Goal: Information Seeking & Learning: Learn about a topic

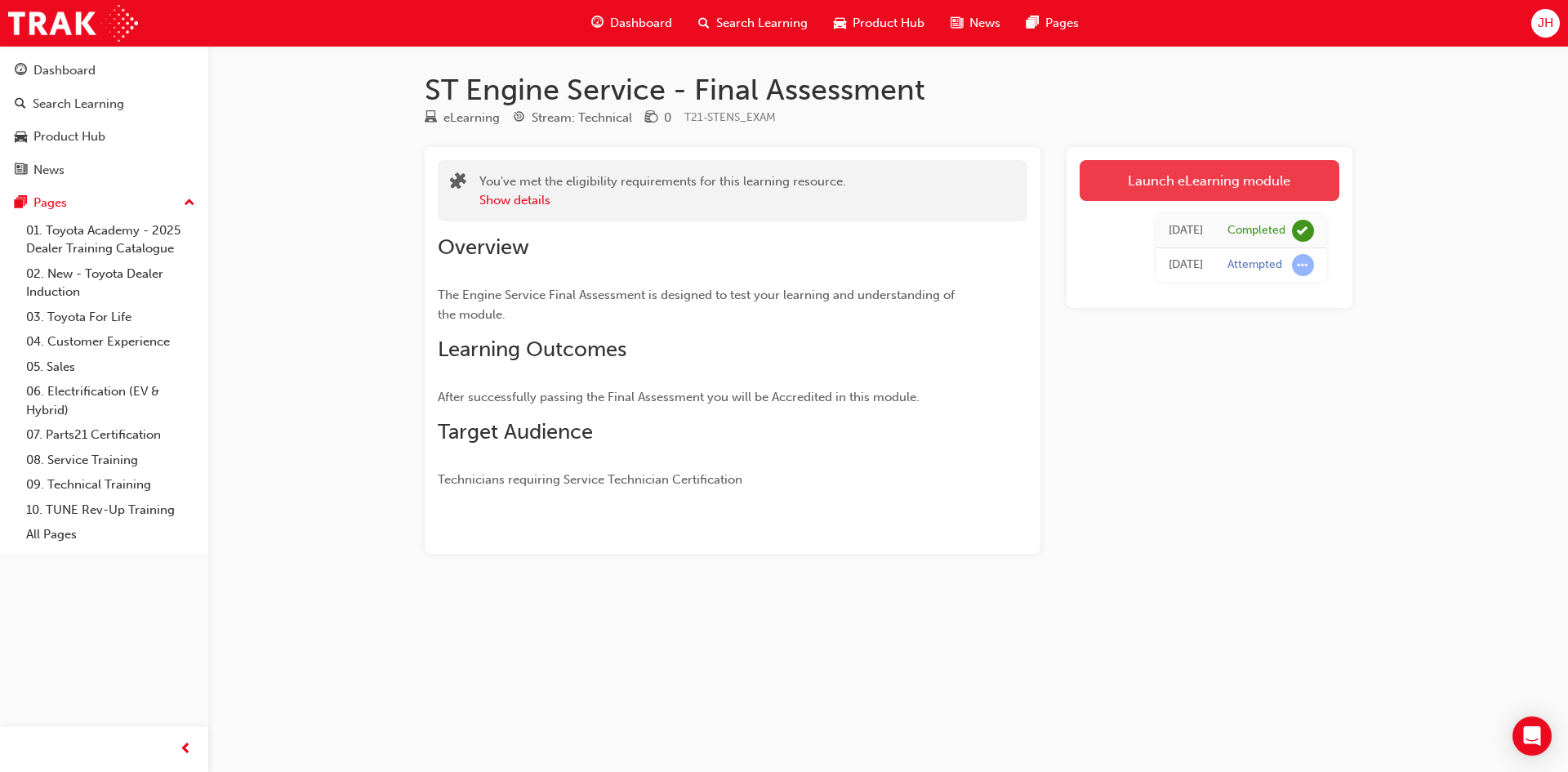
click at [1203, 172] on link "Launch eLearning module" at bounding box center [1209, 180] width 260 height 41
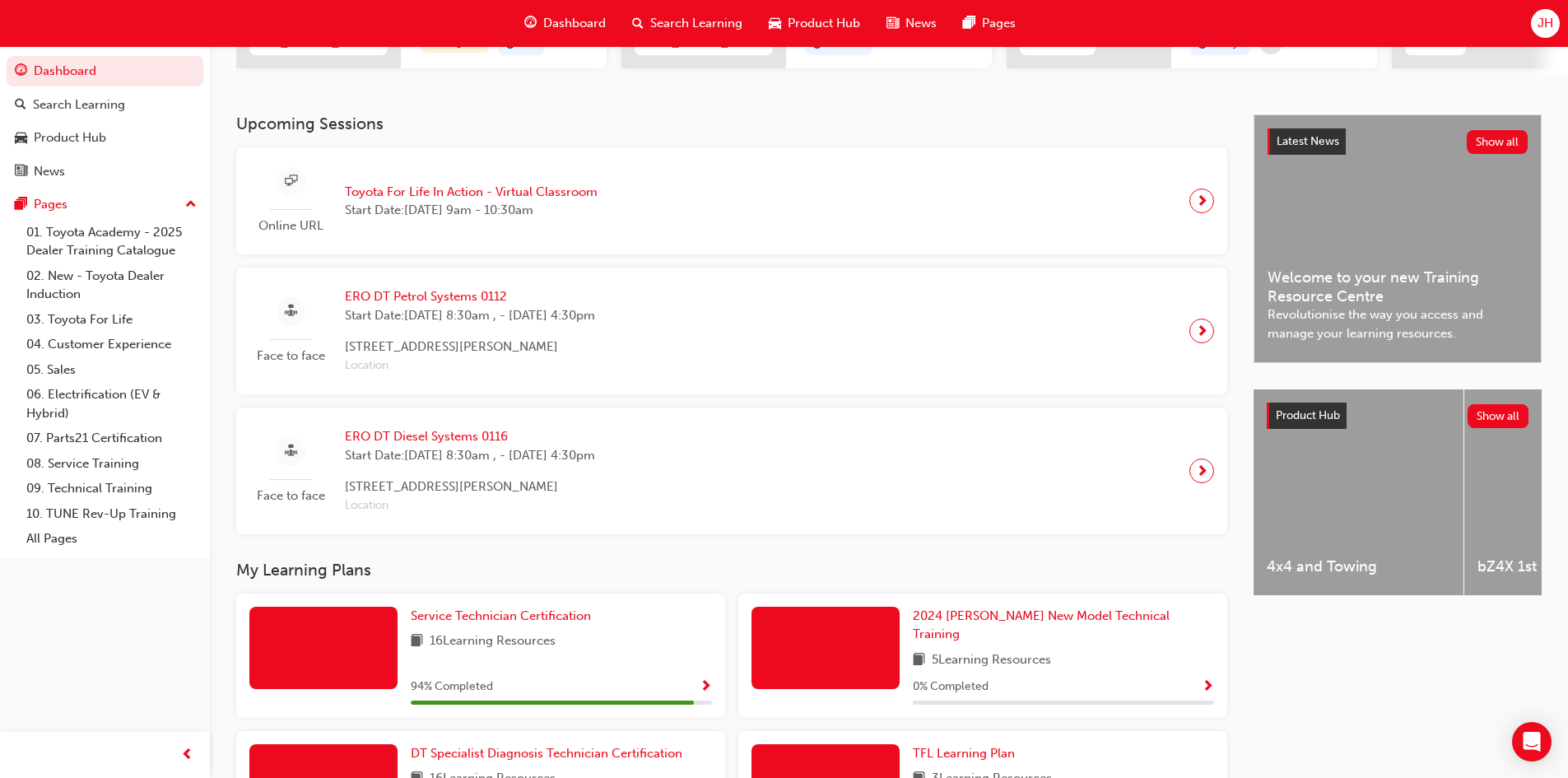
scroll to position [329, 0]
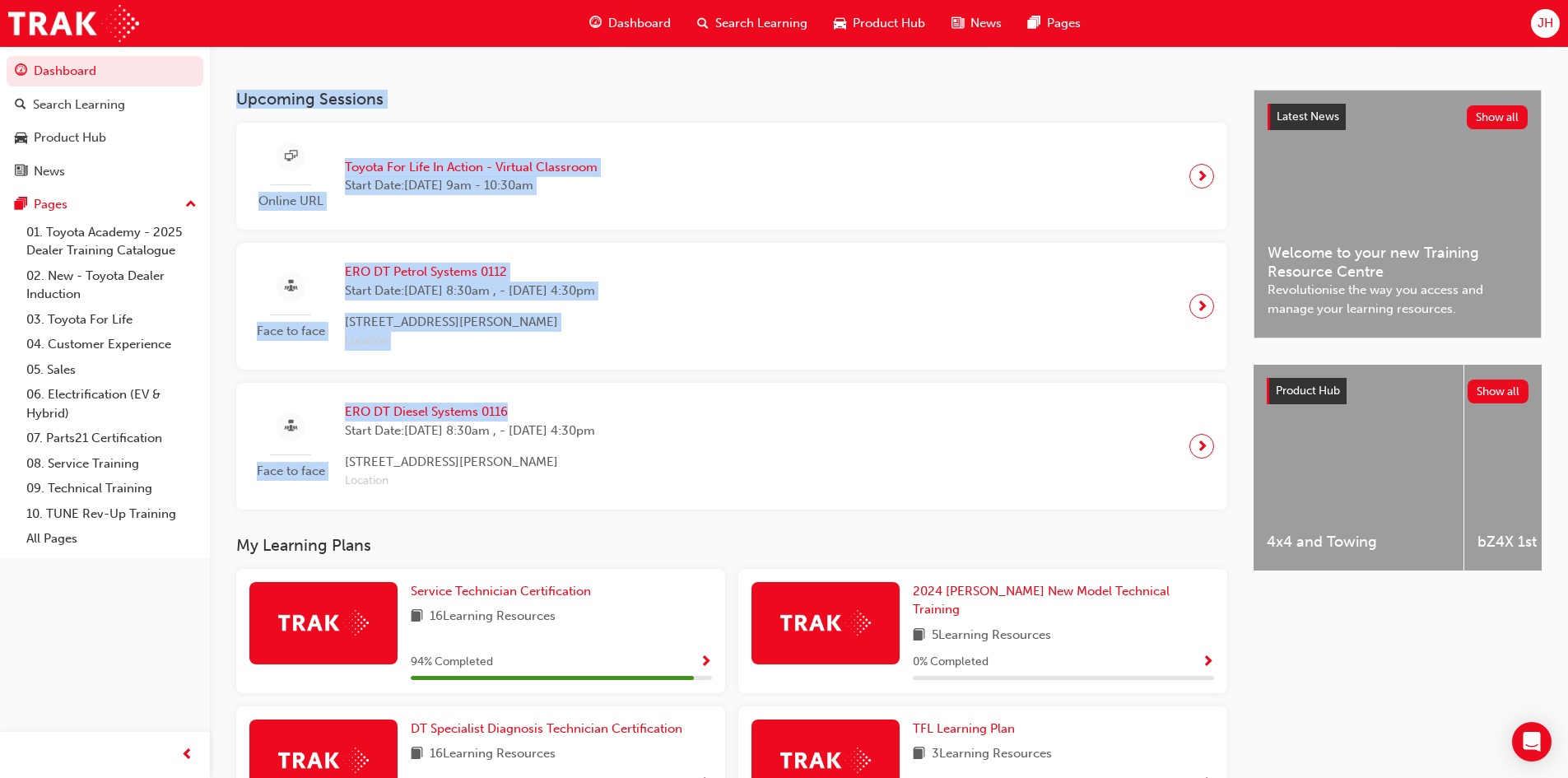
drag, startPoint x: 224, startPoint y: 109, endPoint x: 642, endPoint y: 297, distance: 458.3
click at [619, 361] on div "Upcoming Sessions Online URL Toyota For Life In Action - Virtual Classroom Star…" at bounding box center [889, 593] width 1358 height 1008
